Goal: Entertainment & Leisure: Consume media (video, audio)

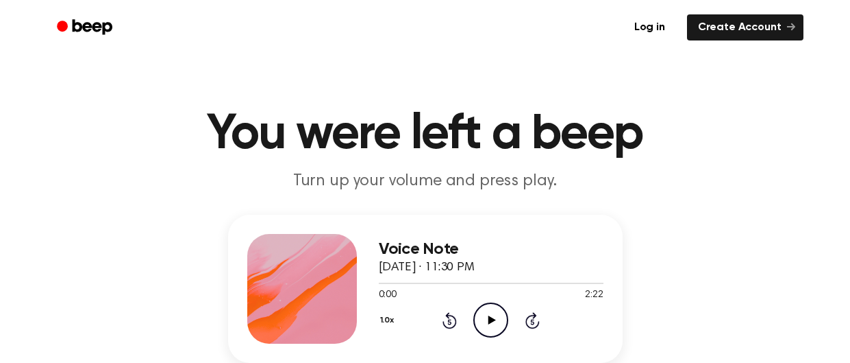
click at [486, 327] on icon "Play Audio" at bounding box center [491, 319] width 35 height 35
click at [499, 310] on icon "Play Audio" at bounding box center [491, 319] width 35 height 35
click at [480, 320] on icon "Play Audio" at bounding box center [491, 319] width 35 height 35
click at [490, 330] on icon "Play Audio" at bounding box center [491, 319] width 35 height 35
